Goal: Find specific page/section: Find specific page/section

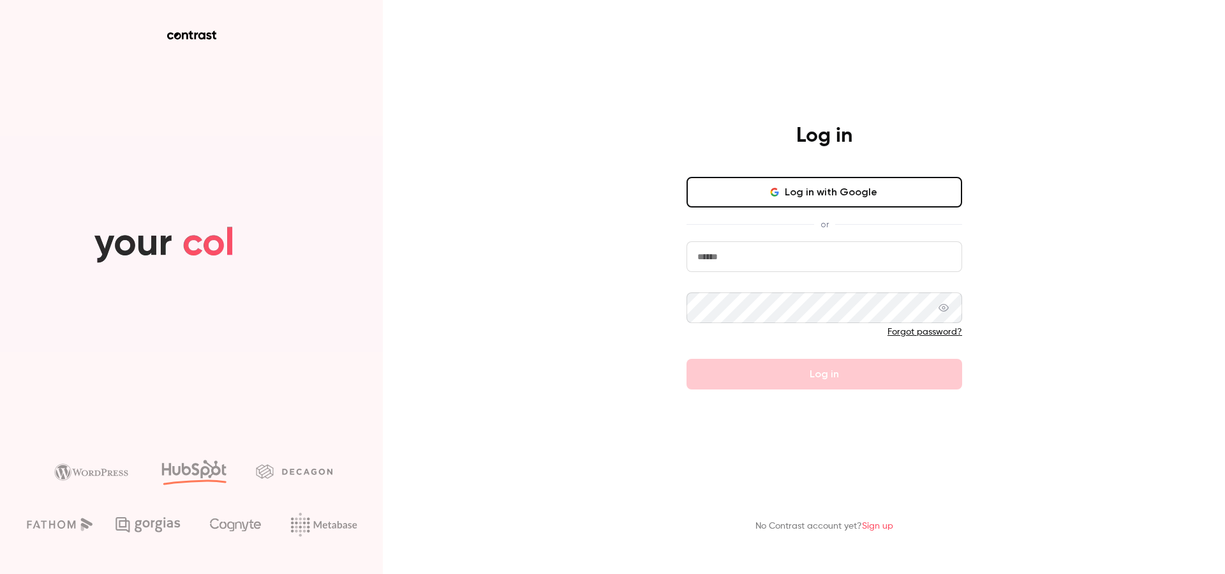
click at [797, 193] on button "Log in with Google" at bounding box center [825, 192] width 276 height 31
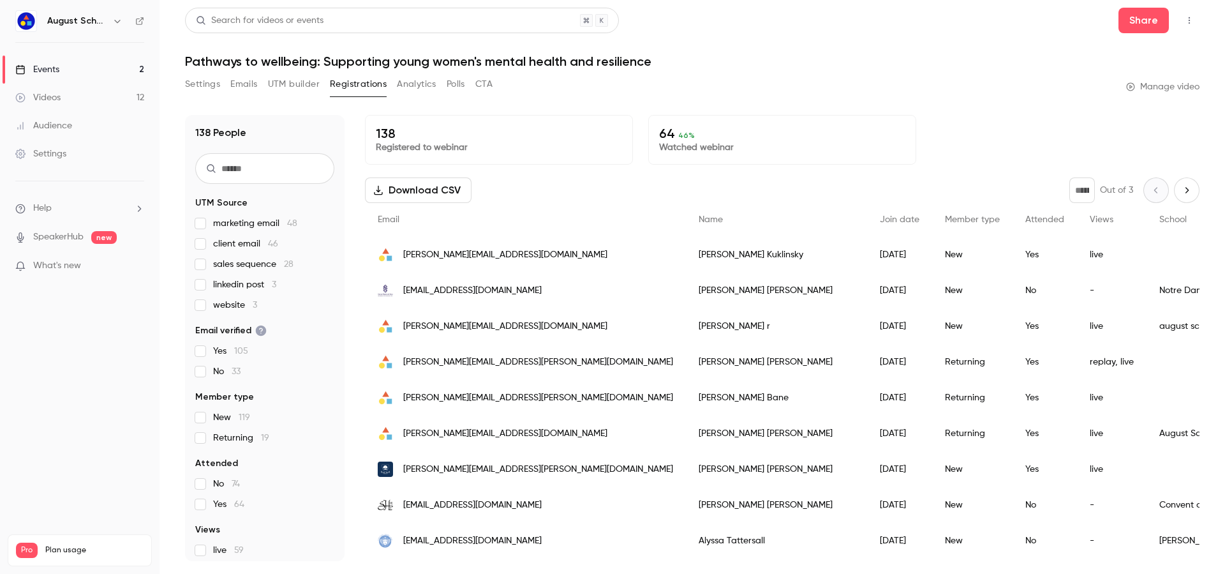
click at [55, 64] on div "Events" at bounding box center [37, 69] width 44 height 13
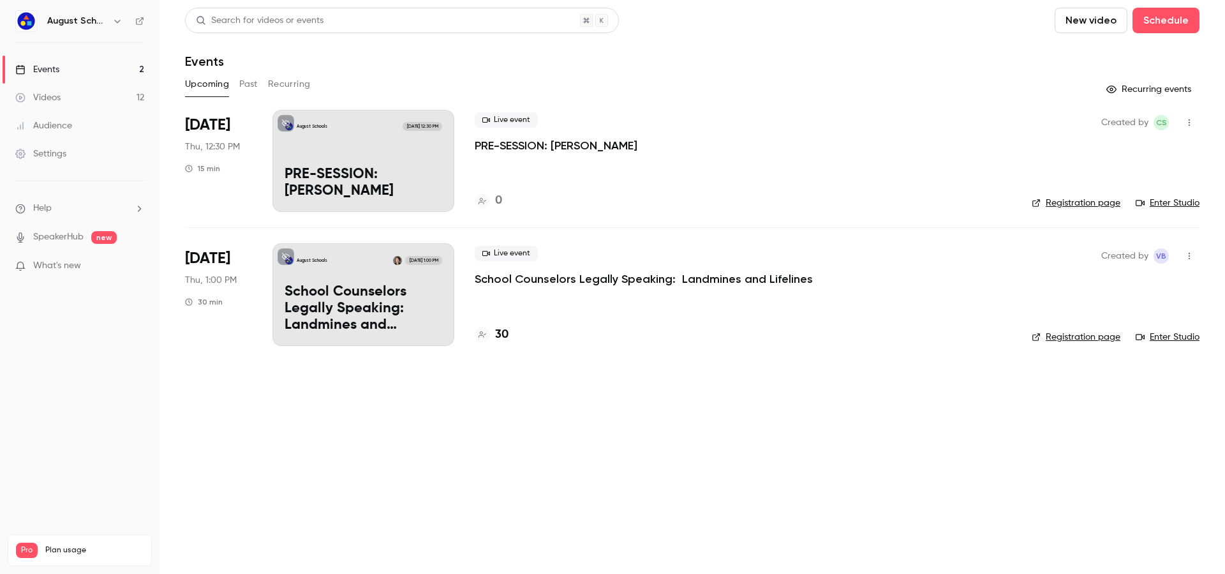
click at [170, 121] on main "Search for videos or events New video Schedule Events Upcoming Past Recurring R…" at bounding box center [693, 287] width 1066 height 574
click at [197, 117] on span "[DATE]" at bounding box center [207, 125] width 45 height 20
click at [1080, 199] on link "Registration page" at bounding box center [1076, 203] width 89 height 13
click at [84, 130] on link "Audience" at bounding box center [80, 126] width 160 height 28
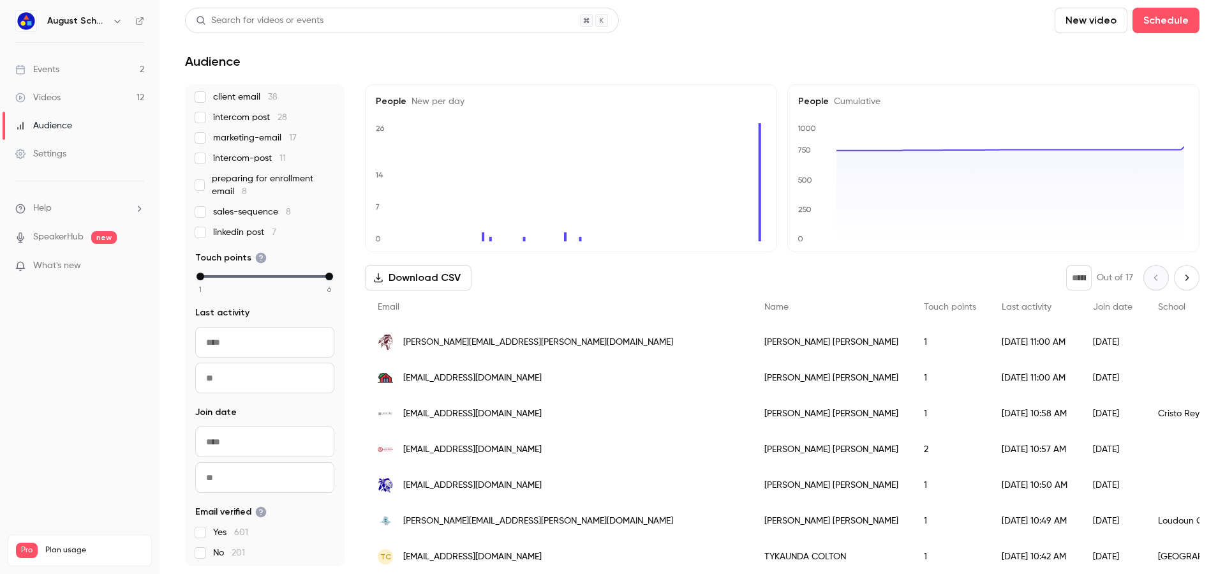
scroll to position [247, 0]
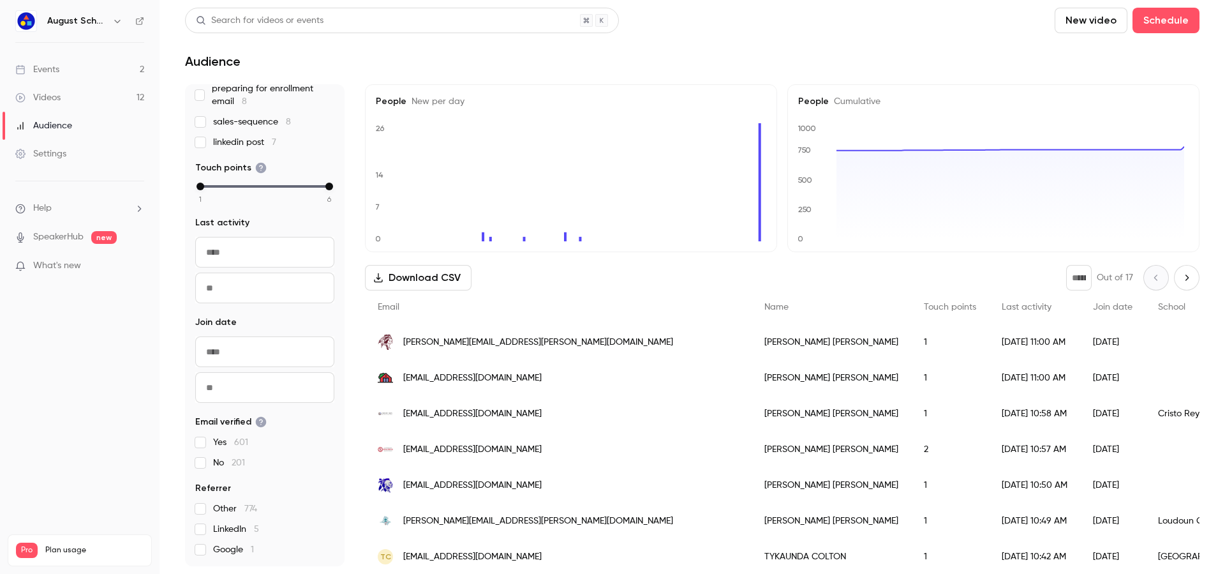
click at [52, 65] on div "Events" at bounding box center [37, 69] width 44 height 13
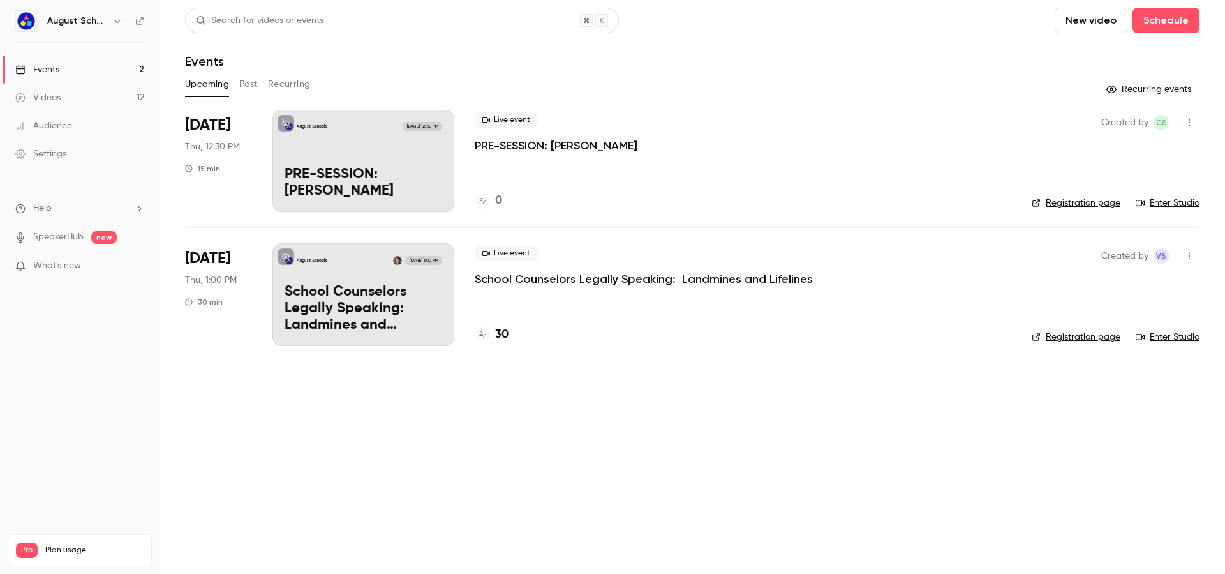
click at [592, 191] on div "Live event PRE-SESSION: [PERSON_NAME] 0" at bounding box center [743, 161] width 537 height 102
click at [489, 334] on div at bounding box center [482, 334] width 15 height 15
